Goal: Task Accomplishment & Management: Manage account settings

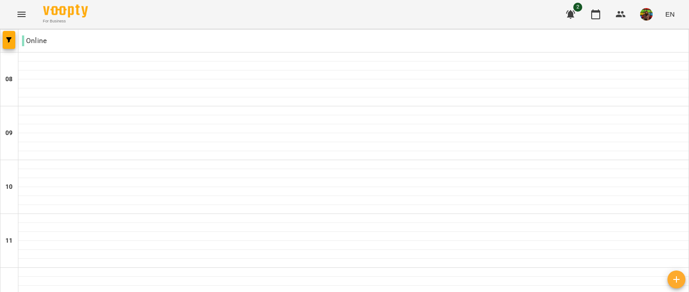
scroll to position [627, 0]
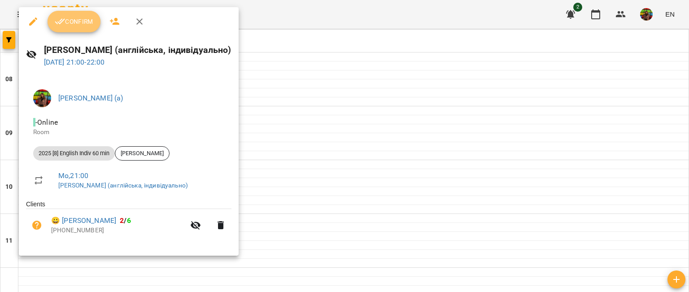
click at [77, 19] on span "Confirm" at bounding box center [74, 21] width 39 height 11
